Goal: Navigation & Orientation: Find specific page/section

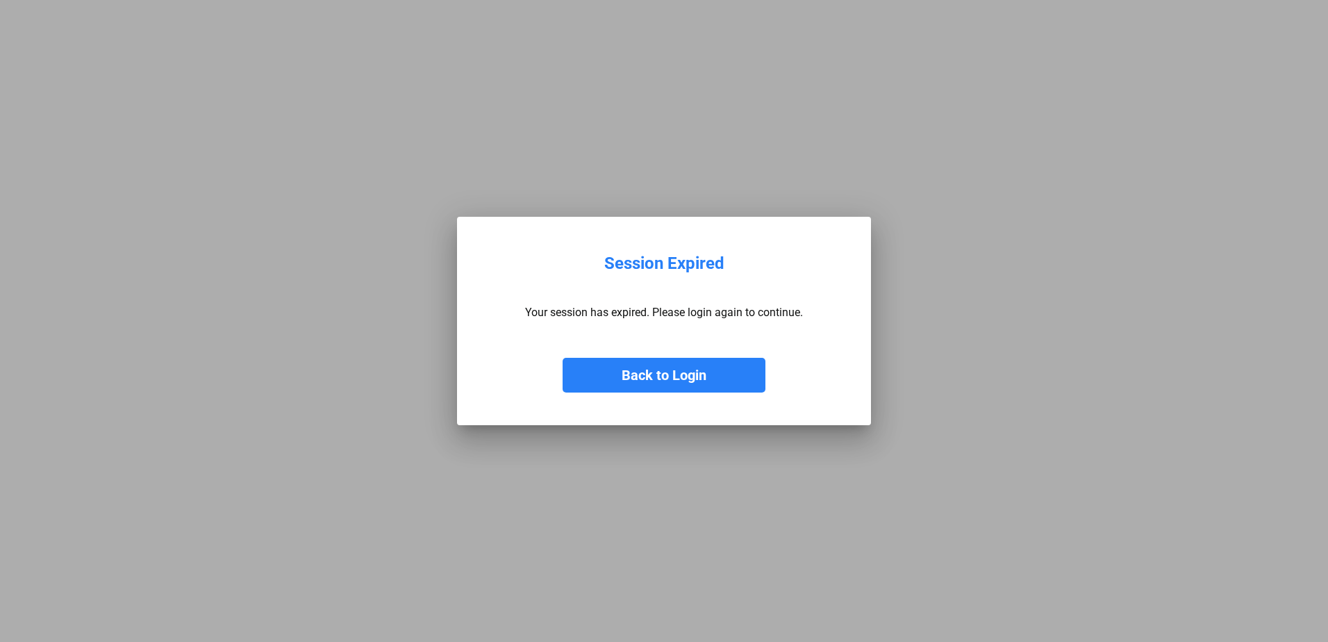
click at [672, 363] on button "Back to Login" at bounding box center [664, 375] width 203 height 35
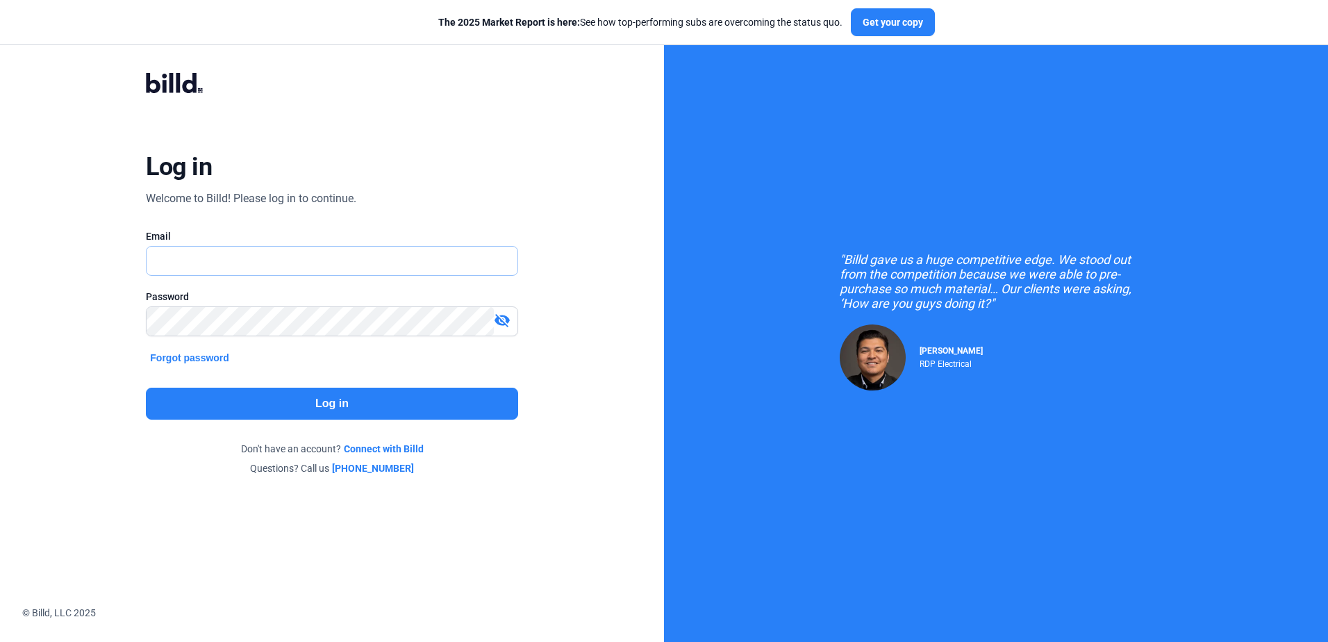
type input "[PERSON_NAME][EMAIL_ADDRESS][DOMAIN_NAME]"
click at [351, 408] on button "Log in" at bounding box center [332, 404] width 372 height 32
